Goal: Transaction & Acquisition: Subscribe to service/newsletter

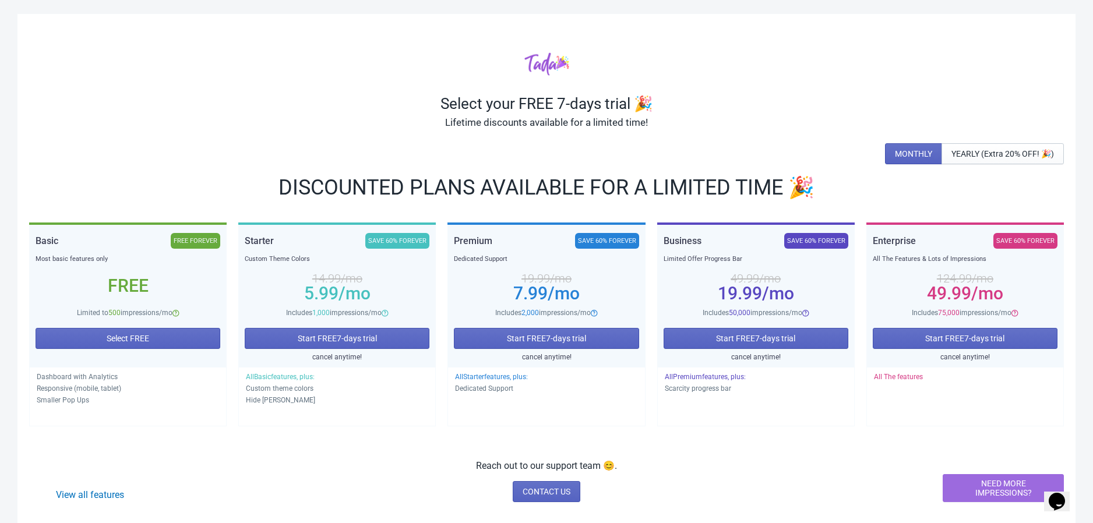
click at [146, 291] on div "Free" at bounding box center [128, 285] width 185 height 9
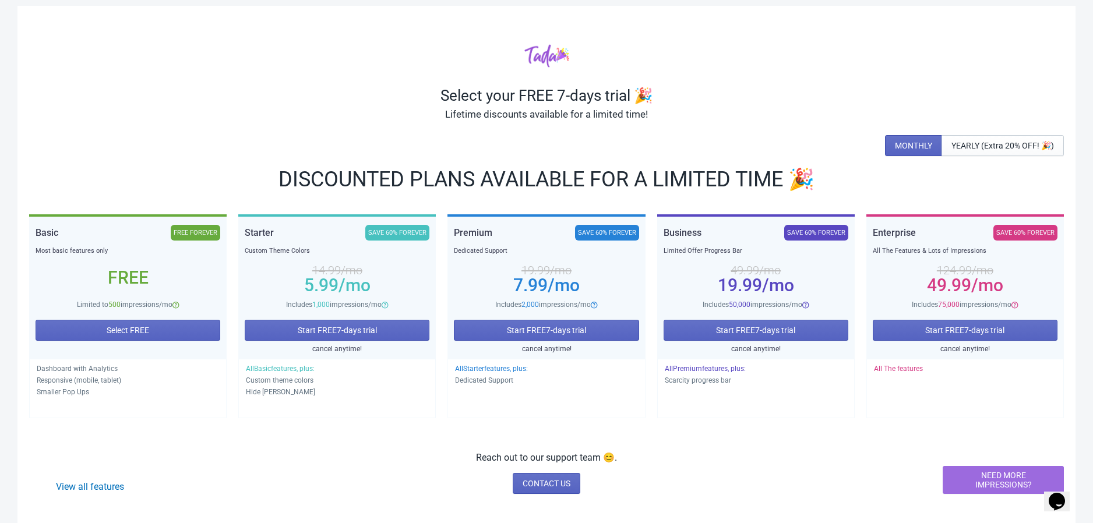
scroll to position [16, 0]
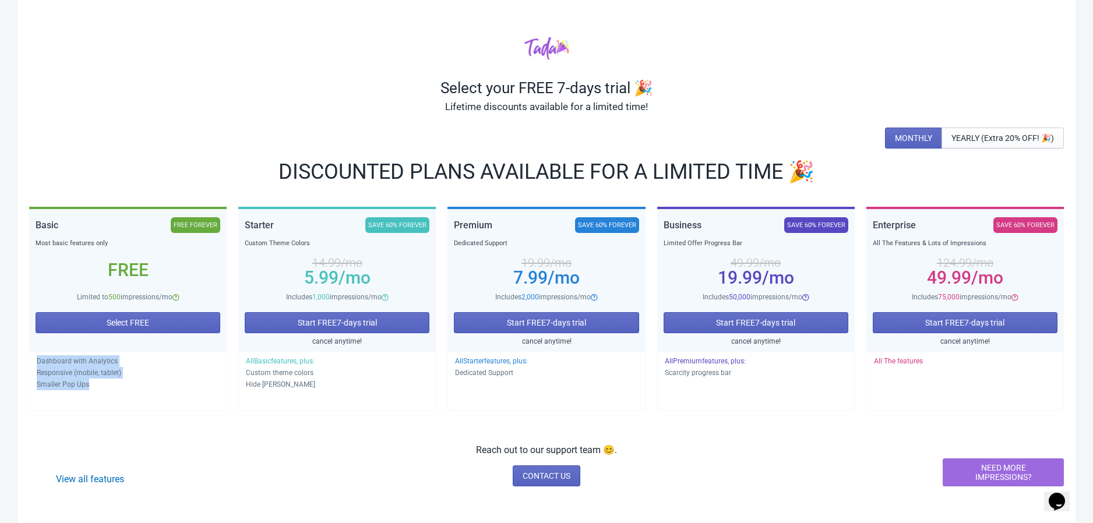
drag, startPoint x: 86, startPoint y: 385, endPoint x: 23, endPoint y: 362, distance: 66.9
click at [23, 362] on div "Select your FREE 7-days trial 🎉 Lifetime discounts available for a limited time…" at bounding box center [546, 261] width 1058 height 527
click at [154, 390] on div "Dashboard with Analytics Responsive (mobile, tablet) Smaller Pop Ups" at bounding box center [127, 380] width 197 height 59
drag, startPoint x: 379, startPoint y: 391, endPoint x: 244, endPoint y: 369, distance: 137.0
click at [244, 369] on div "All Basic features, plus: Custom theme colors Hide Tada Branding" at bounding box center [336, 380] width 197 height 59
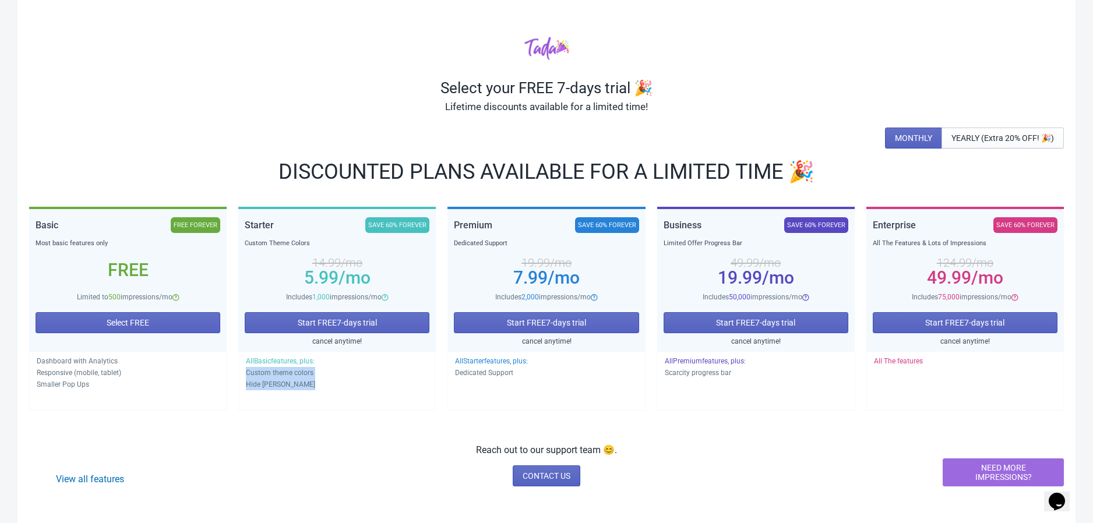
click at [373, 393] on div "All Basic features, plus: Custom theme colors Hide Tada Branding" at bounding box center [336, 380] width 197 height 59
click at [93, 475] on link "View all features" at bounding box center [90, 479] width 68 height 11
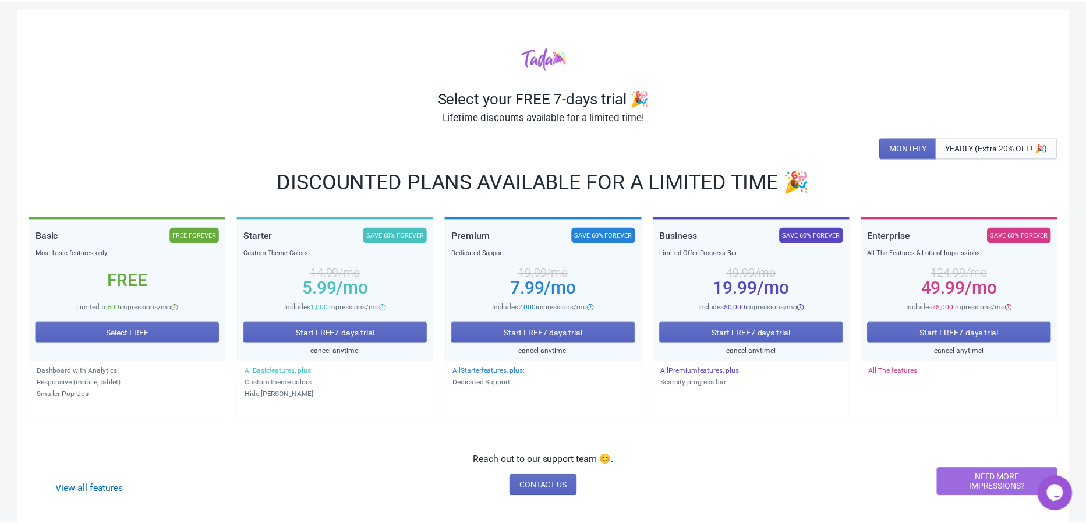
scroll to position [16, 0]
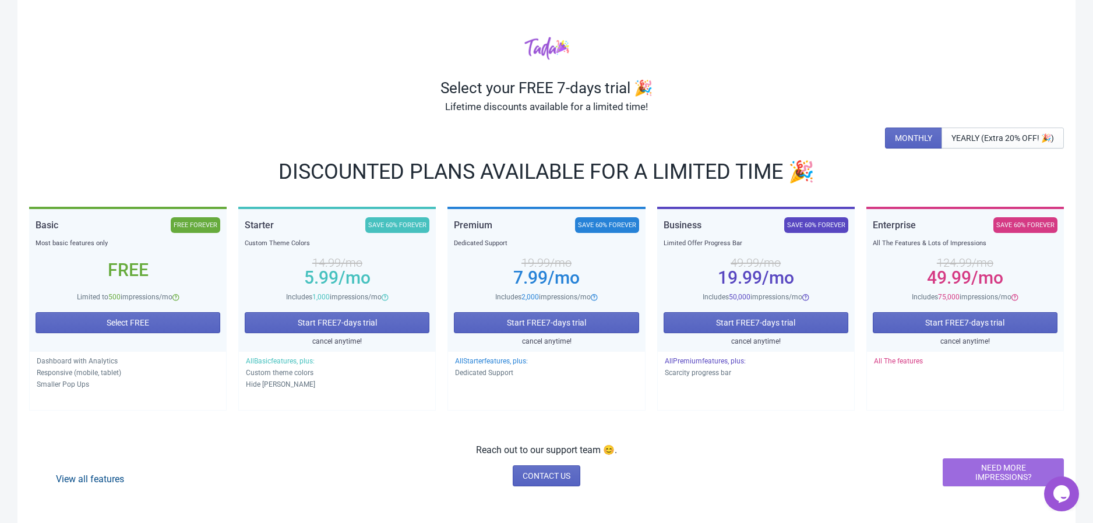
click at [95, 481] on link "View all features" at bounding box center [90, 479] width 68 height 11
